Goal: Transaction & Acquisition: Purchase product/service

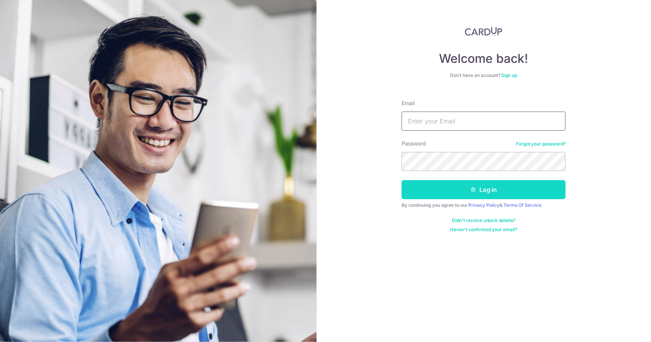
type input "[EMAIL_ADDRESS][DOMAIN_NAME]"
click at [451, 192] on button "Log in" at bounding box center [483, 189] width 164 height 19
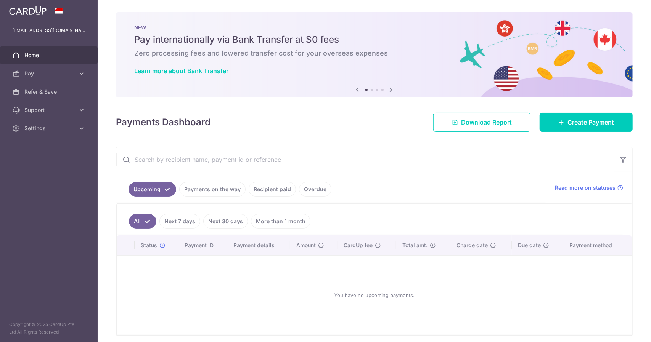
scroll to position [27, 0]
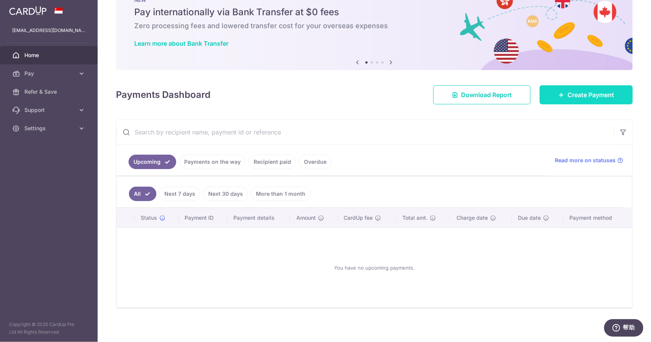
click at [539, 91] on link "Create Payment" at bounding box center [585, 94] width 93 height 19
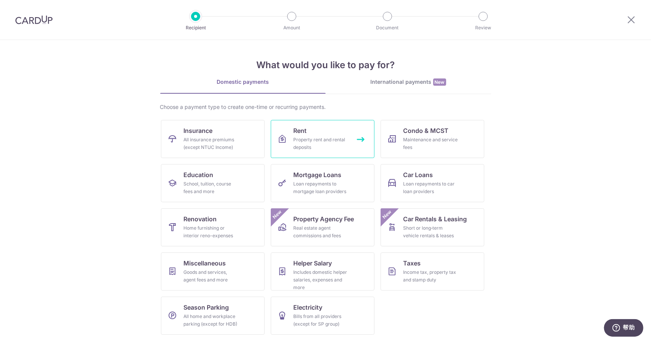
click at [314, 138] on div "Property rent and rental deposits" at bounding box center [320, 143] width 55 height 15
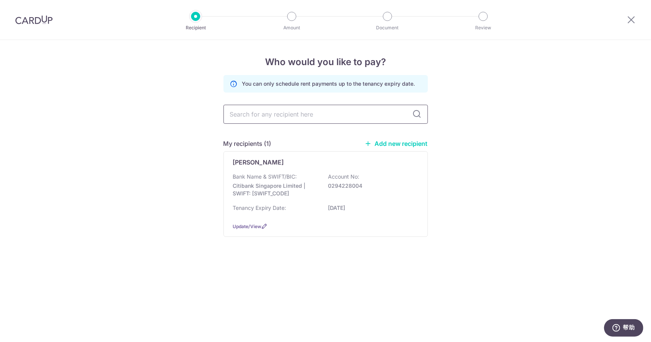
click at [306, 114] on input "text" at bounding box center [325, 114] width 204 height 19
click at [282, 164] on p "Tan Ai Li Jacqueline" at bounding box center [258, 162] width 51 height 9
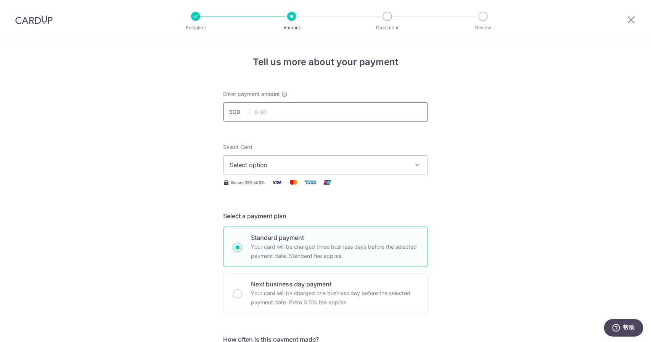
click at [305, 115] on input "text" at bounding box center [325, 112] width 204 height 19
type input "3,350.00"
click at [313, 163] on span "Select option" at bounding box center [319, 164] width 178 height 9
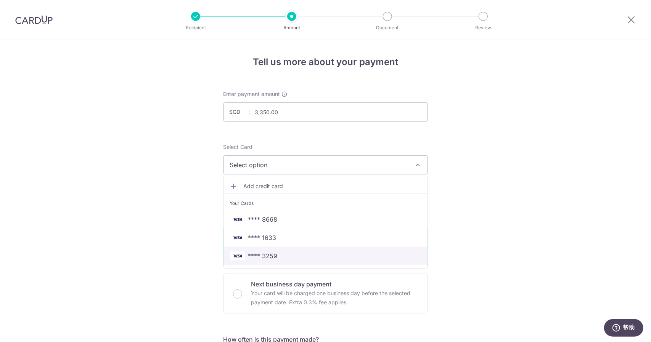
click at [292, 255] on span "**** 3259" at bounding box center [325, 256] width 191 height 9
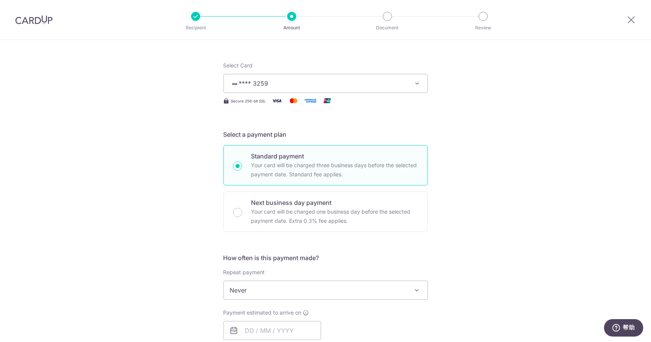
scroll to position [114, 0]
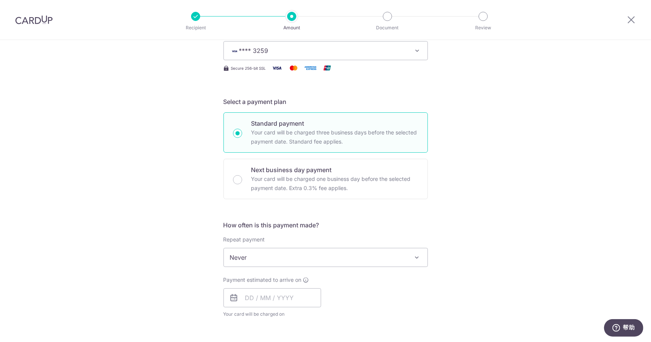
click at [299, 255] on span "Never" at bounding box center [326, 258] width 204 height 18
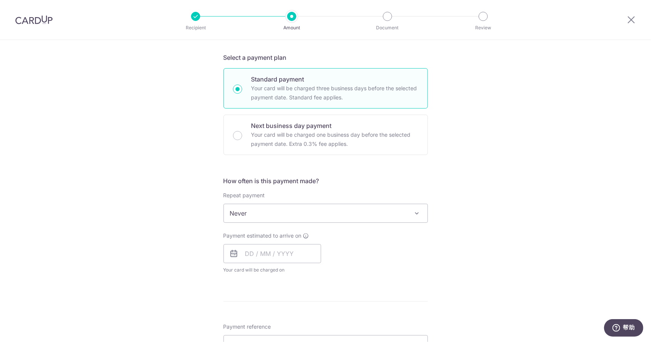
scroll to position [191, 0]
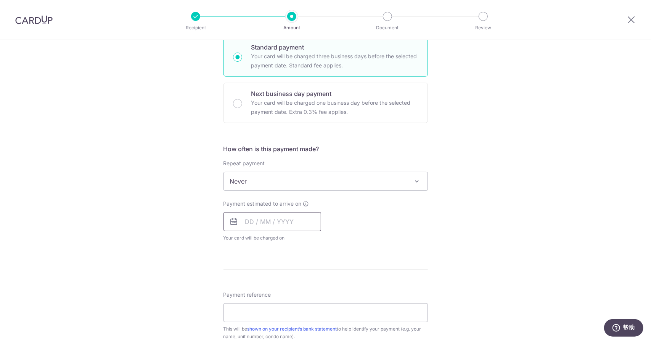
click at [259, 224] on input "text" at bounding box center [272, 221] width 98 height 19
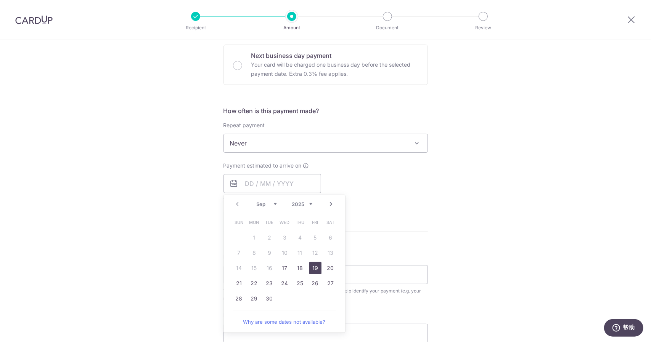
click at [316, 269] on link "19" at bounding box center [315, 268] width 12 height 12
type input "19/09/2025"
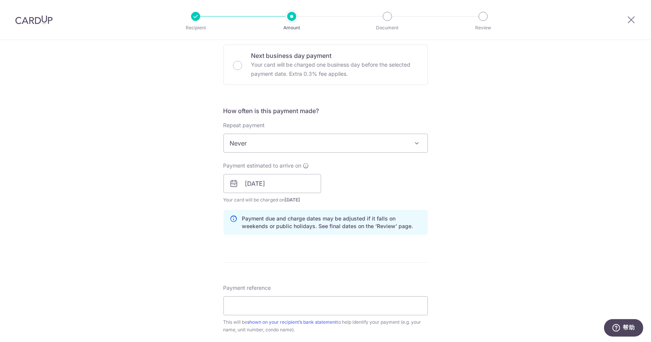
click at [178, 232] on div "Tell us more about your payment Enter payment amount SGD 3,350.00 3350.00 Selec…" at bounding box center [325, 171] width 651 height 721
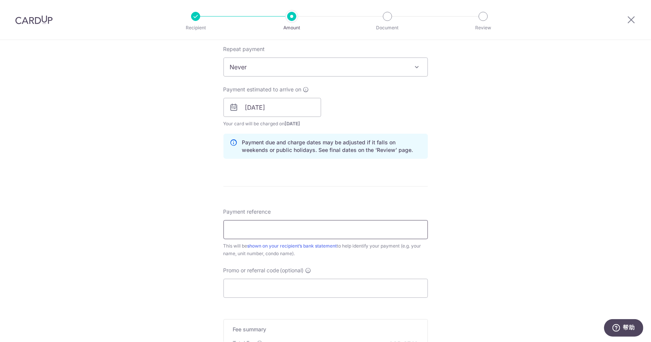
click at [261, 237] on input "Payment reference" at bounding box center [325, 229] width 204 height 19
type input "Rental Payment"
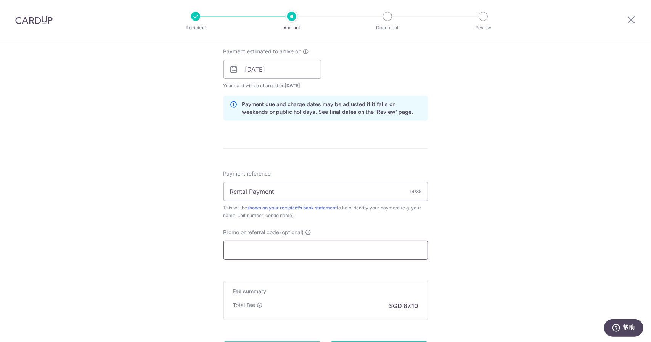
click at [266, 242] on input "Promo or referral code (optional)" at bounding box center [325, 250] width 204 height 19
paste input "SAVERENT179"
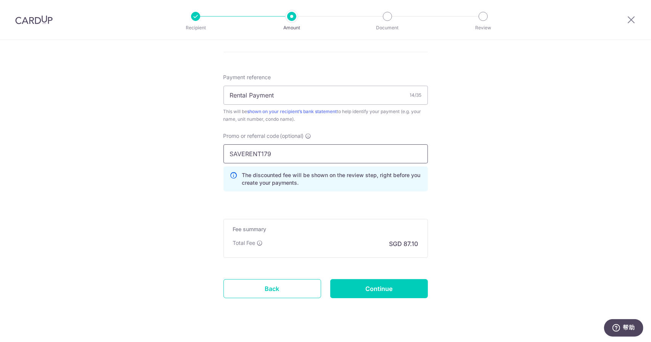
scroll to position [451, 0]
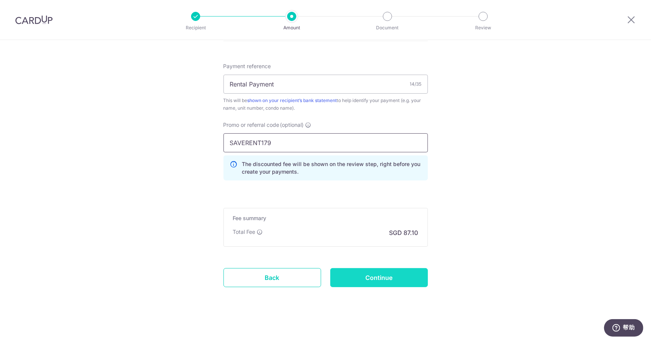
type input "SAVERENT179"
click at [390, 271] on input "Continue" at bounding box center [379, 277] width 98 height 19
type input "Create Schedule"
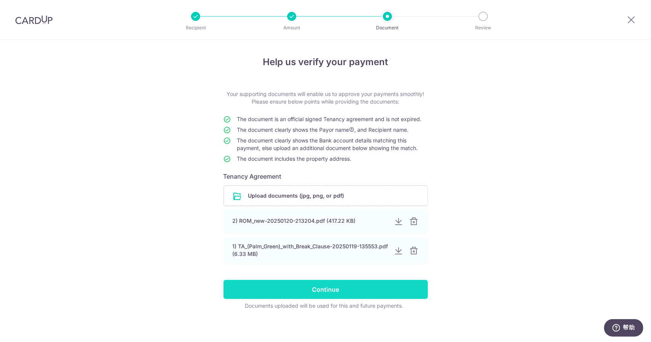
click at [352, 285] on input "Continue" at bounding box center [325, 289] width 204 height 19
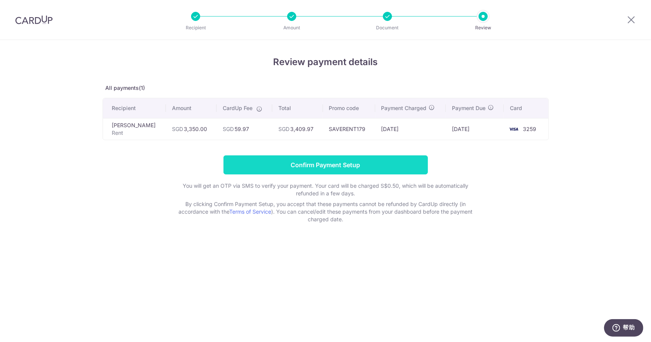
click at [374, 167] on input "Confirm Payment Setup" at bounding box center [325, 165] width 204 height 19
